Goal: Task Accomplishment & Management: Manage account settings

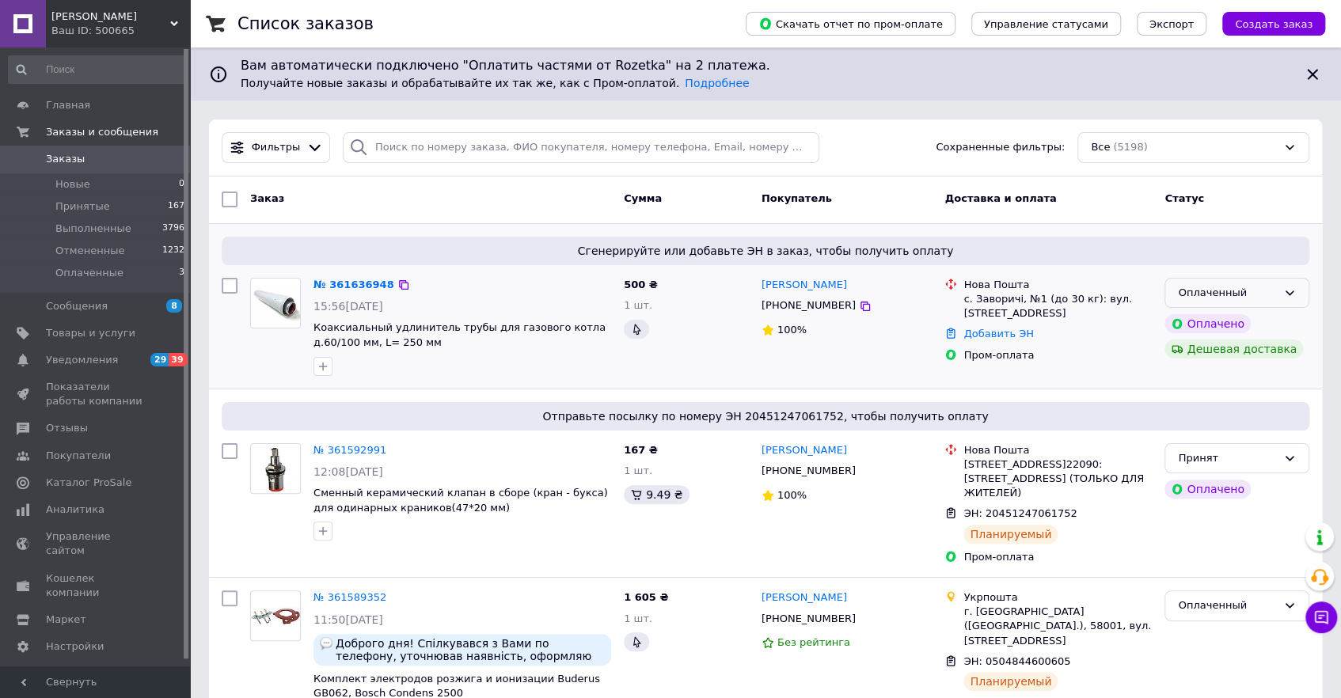
click at [1273, 292] on div "Оплаченный" at bounding box center [1227, 293] width 99 height 17
click at [1213, 325] on li "Принят" at bounding box center [1236, 325] width 143 height 29
click at [390, 284] on icon at bounding box center [396, 285] width 13 height 13
click at [355, 280] on link "№ 361636948" at bounding box center [350, 285] width 73 height 12
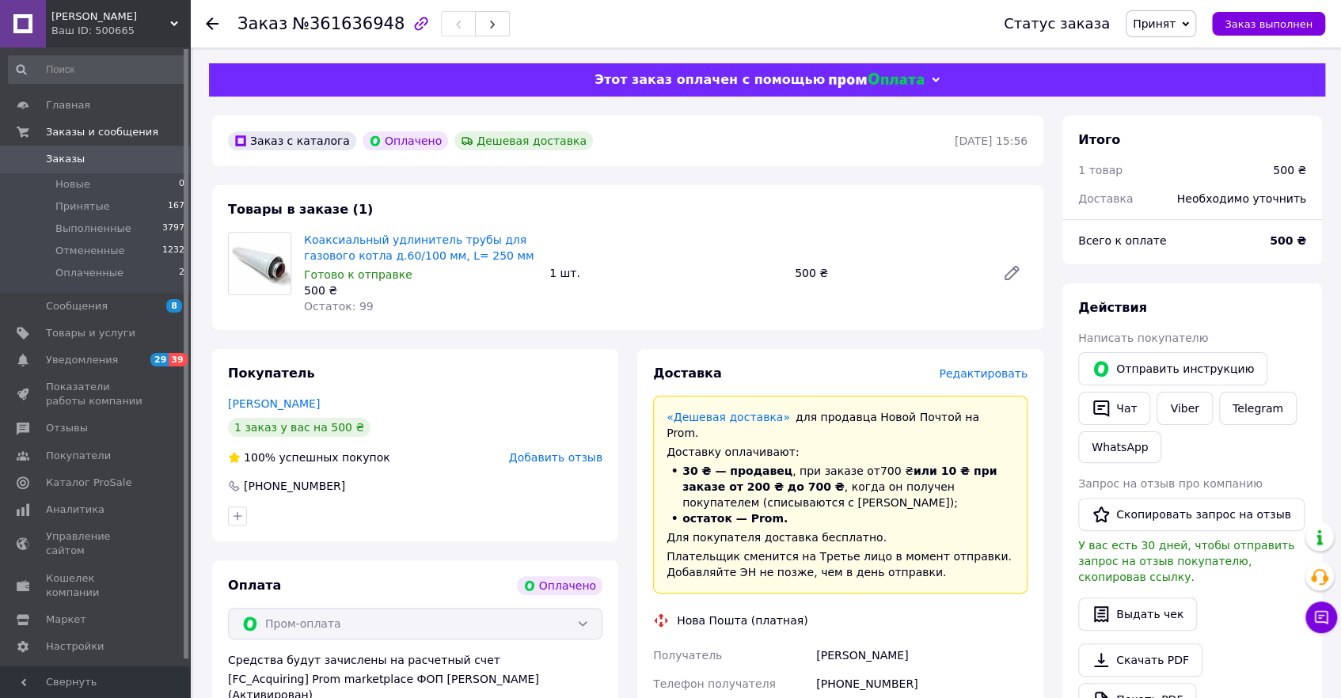
click at [1002, 371] on span "Редактировать" at bounding box center [983, 373] width 89 height 13
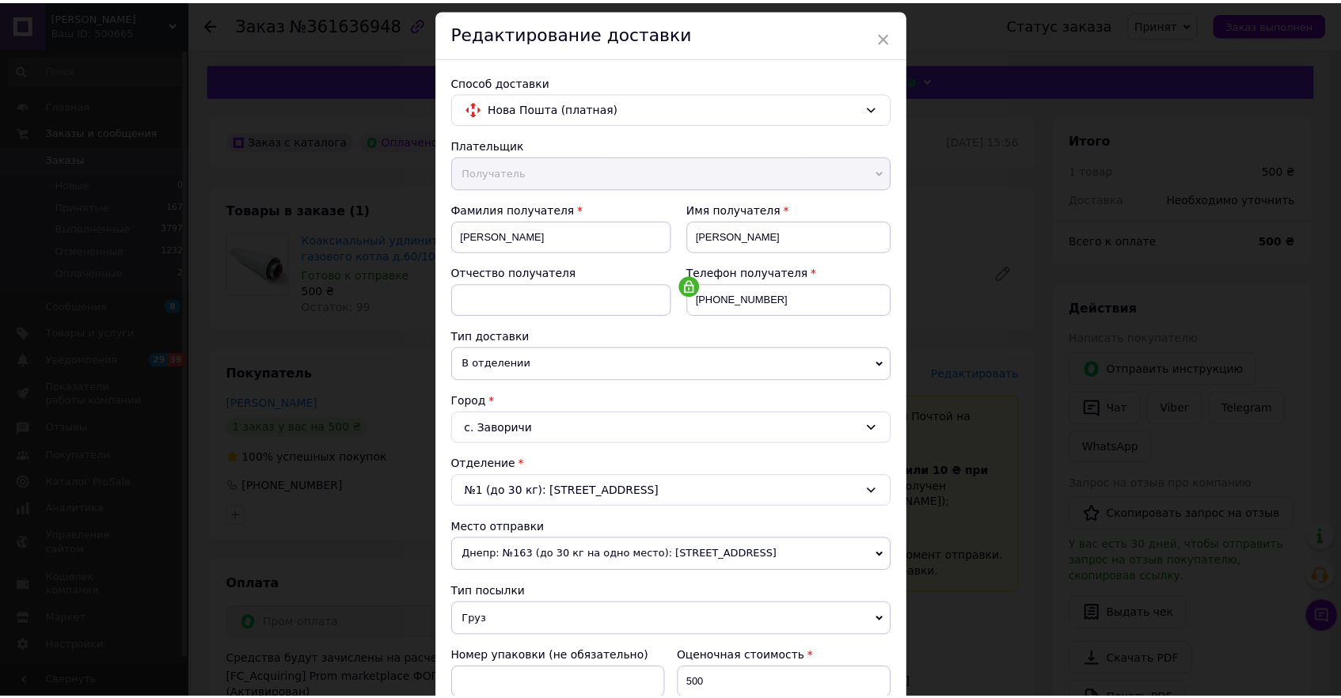
scroll to position [71, 0]
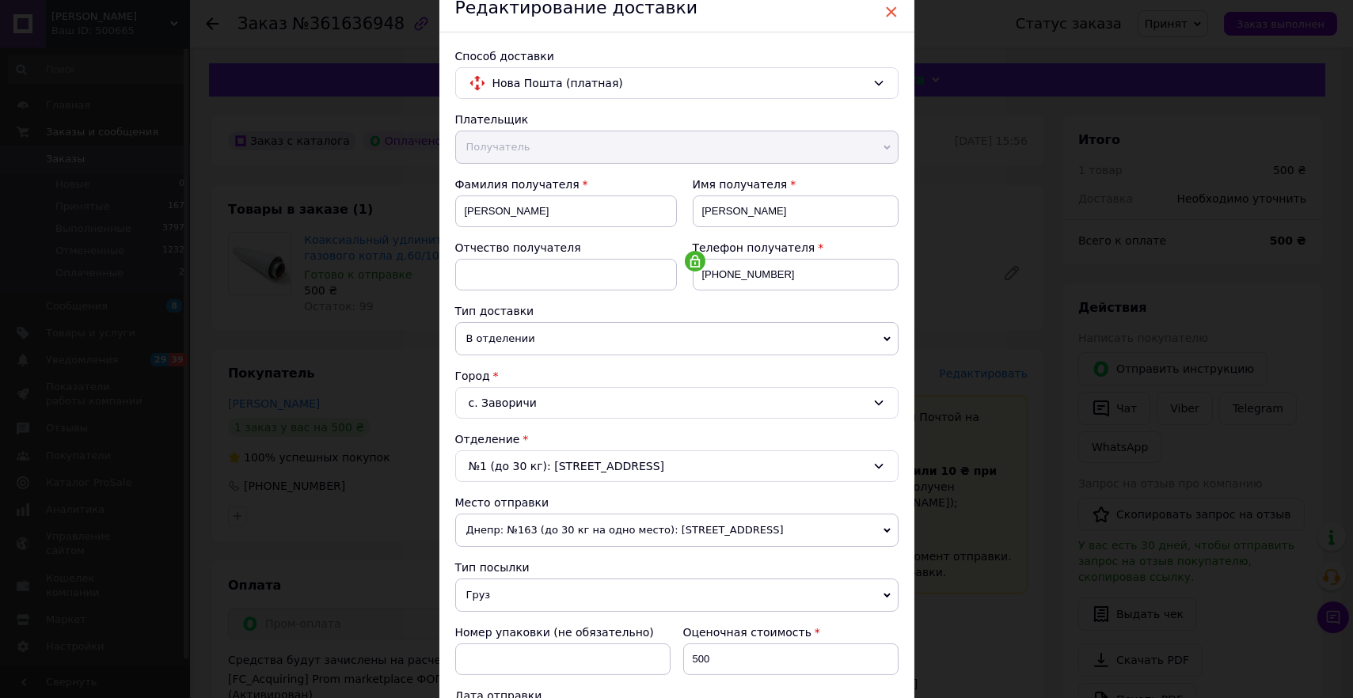
click at [891, 13] on span "×" at bounding box center [891, 11] width 14 height 27
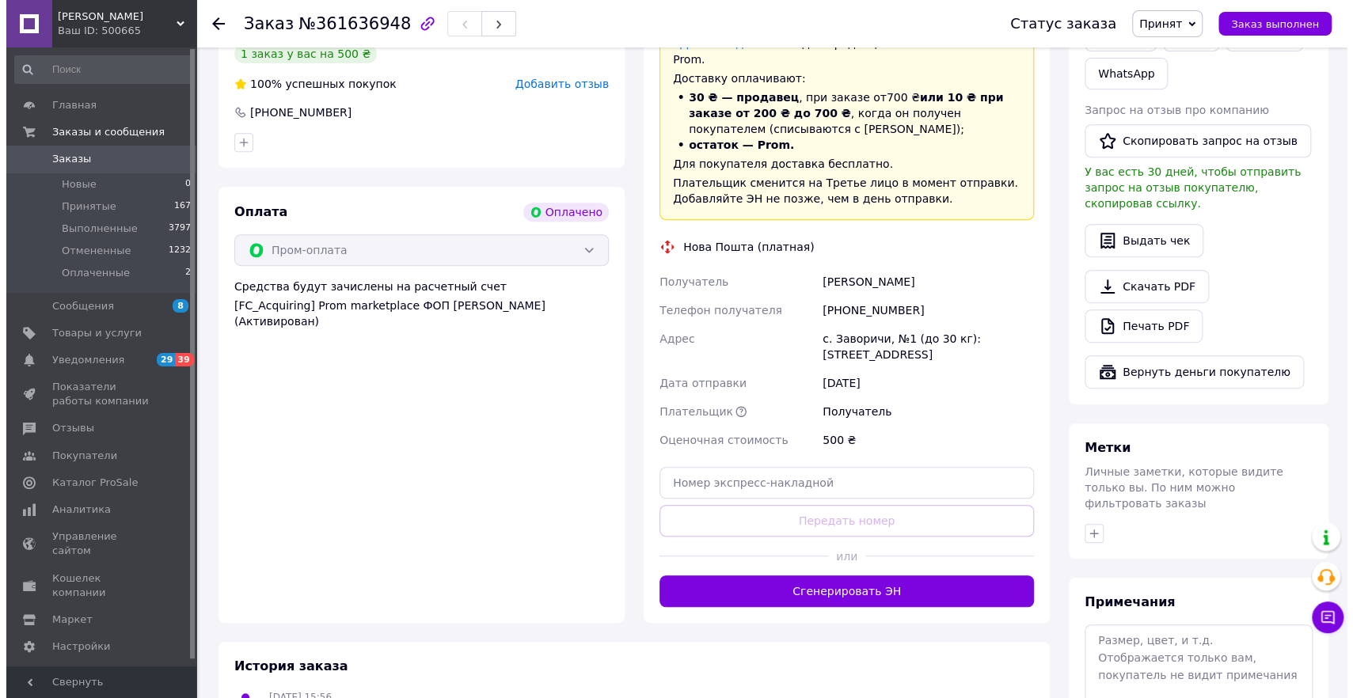
scroll to position [215, 0]
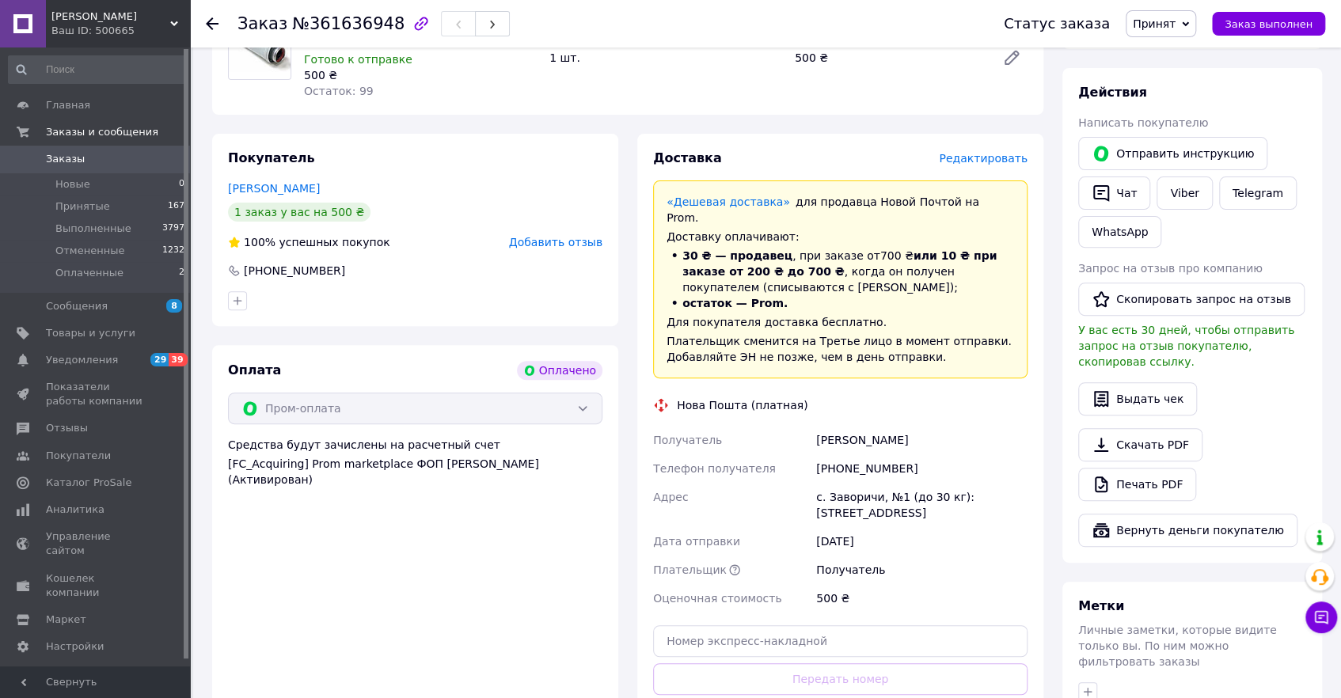
click at [998, 156] on span "Редактировать" at bounding box center [983, 158] width 89 height 13
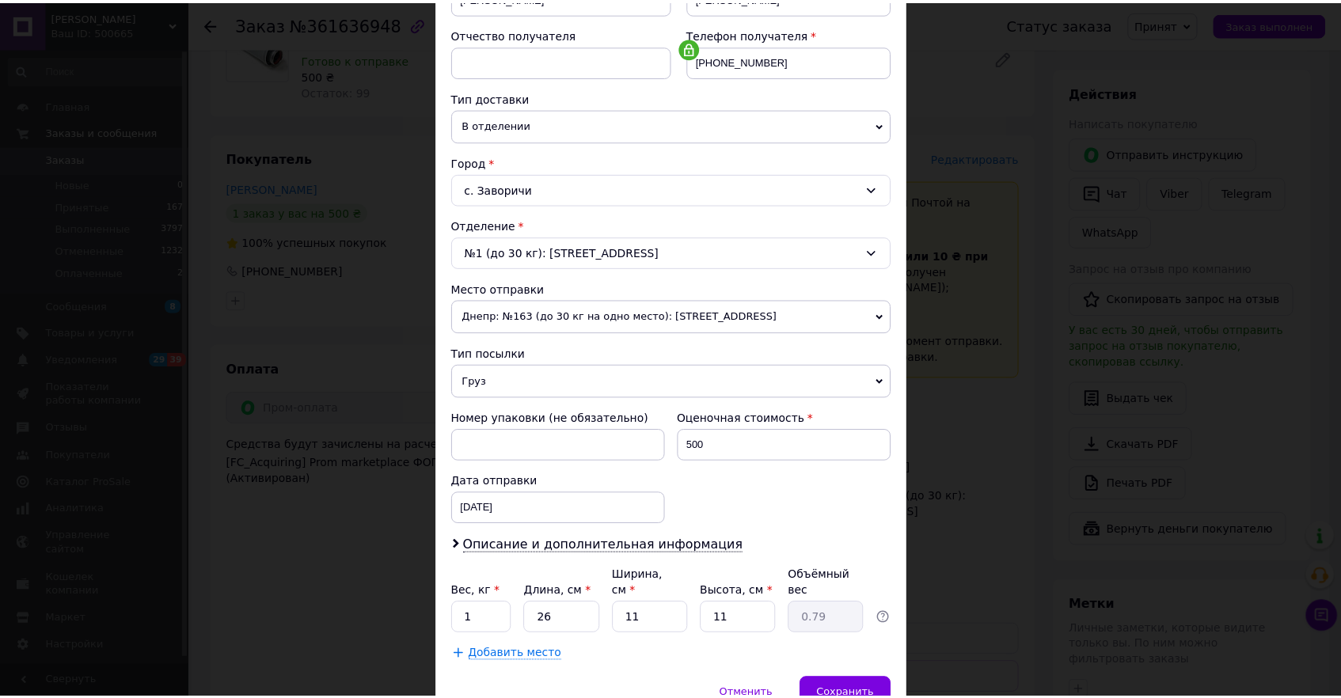
scroll to position [351, 0]
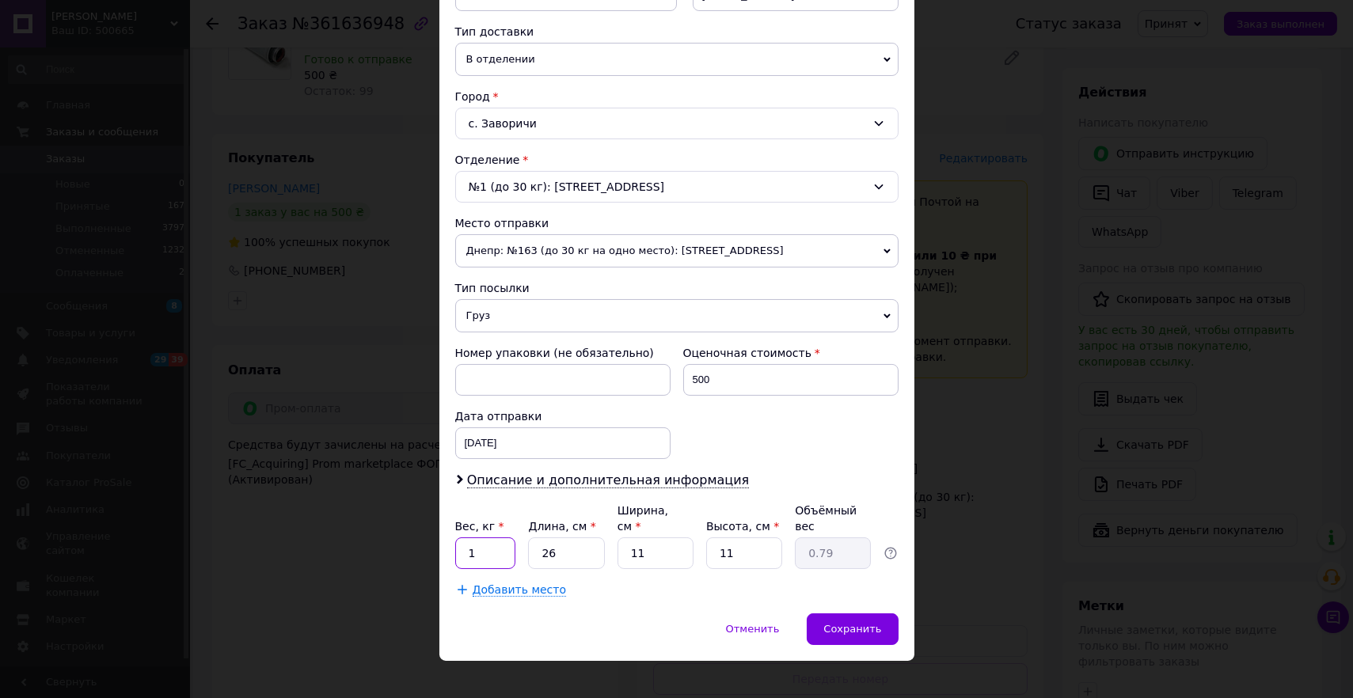
click at [499, 538] on input "1" at bounding box center [485, 554] width 61 height 32
click at [778, 427] on div "Номер упаковки (не обязательно) Оценочная стоимость 500 Дата отправки [DATE] < …" at bounding box center [677, 402] width 456 height 127
click at [831, 623] on span "Сохранить" at bounding box center [852, 629] width 58 height 12
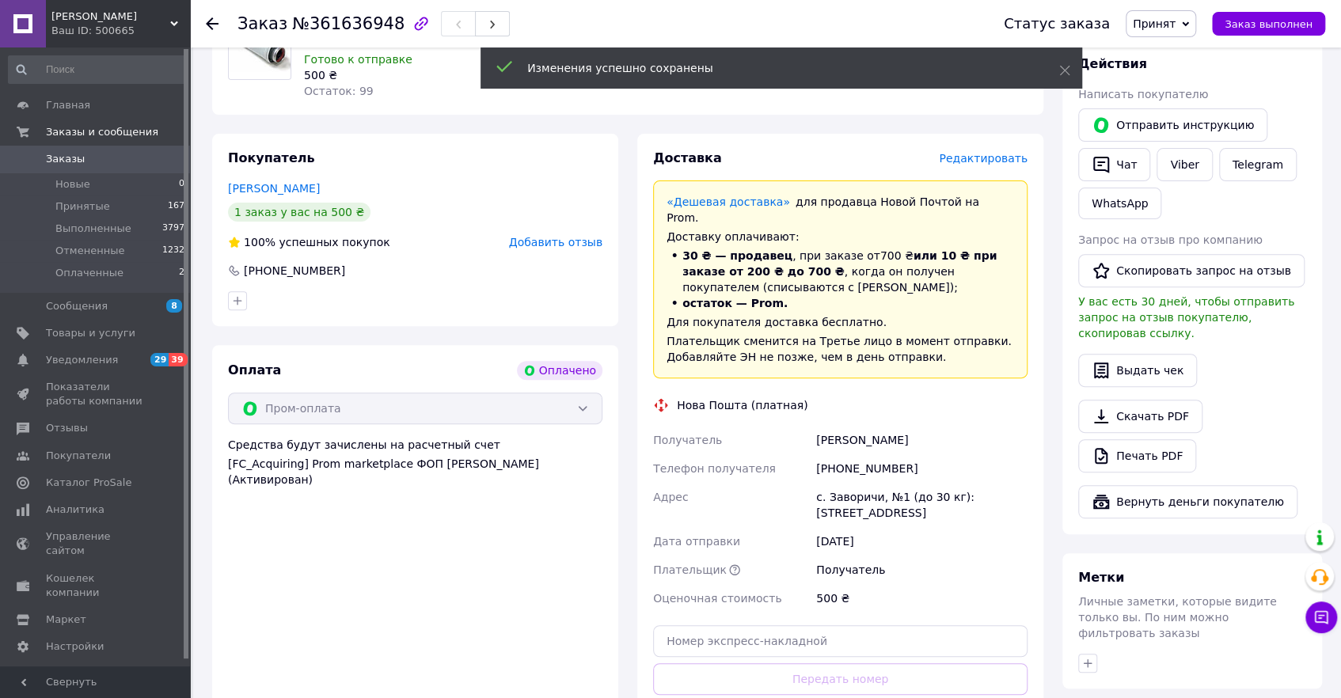
scroll to position [287, 0]
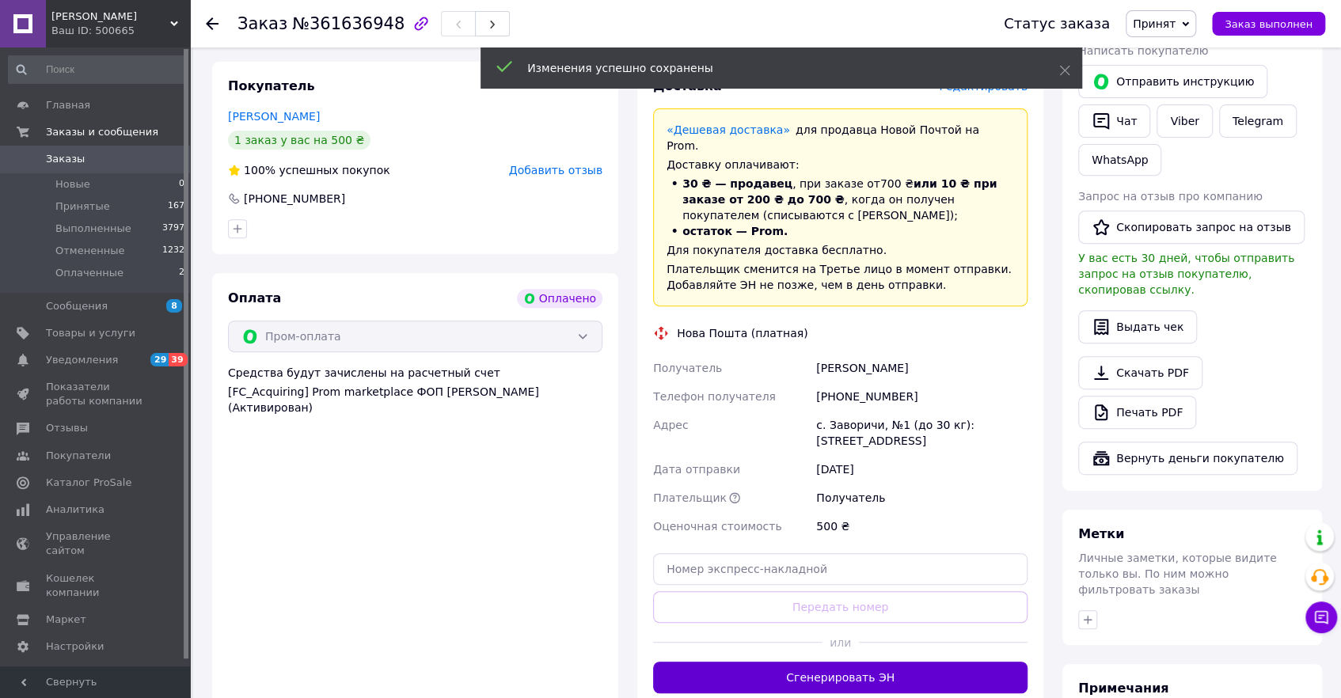
click at [851, 662] on button "Сгенерировать ЭН" at bounding box center [840, 678] width 374 height 32
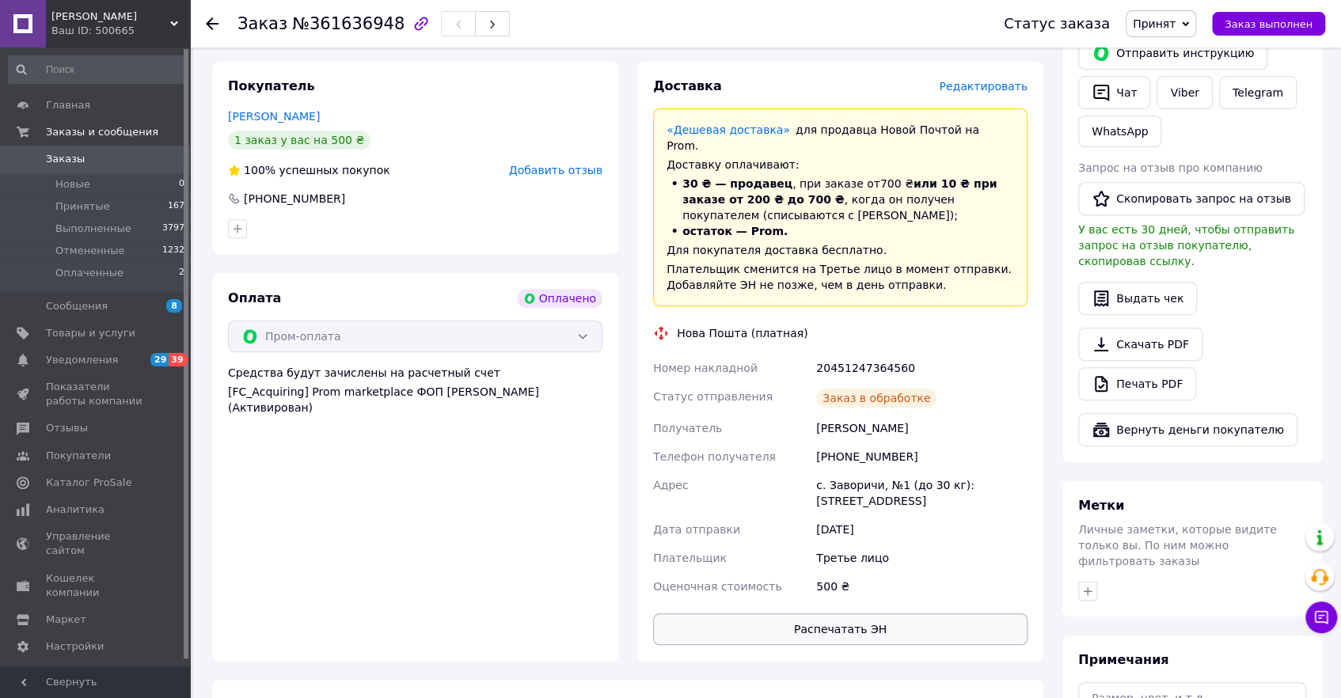
click at [883, 614] on button "Распечатать ЭН" at bounding box center [840, 630] width 374 height 32
